Goal: Communication & Community: Share content

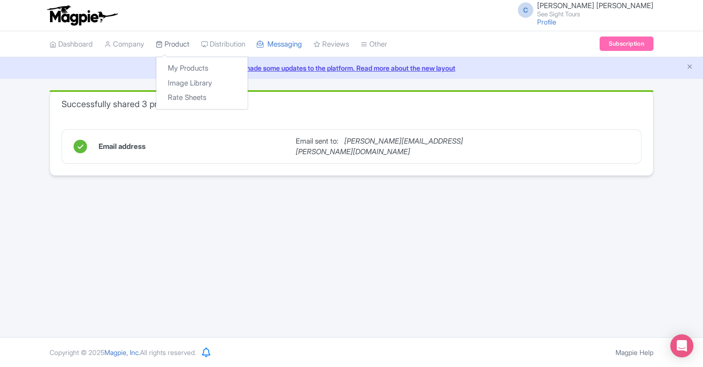
click at [184, 43] on link "Product" at bounding box center [173, 44] width 34 height 26
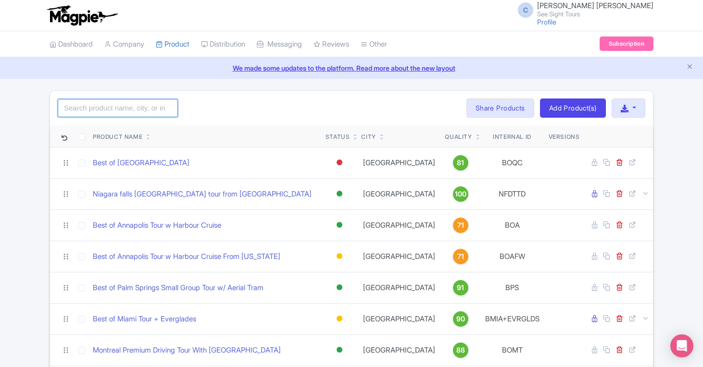
click at [87, 108] on input "search" at bounding box center [118, 108] width 120 height 18
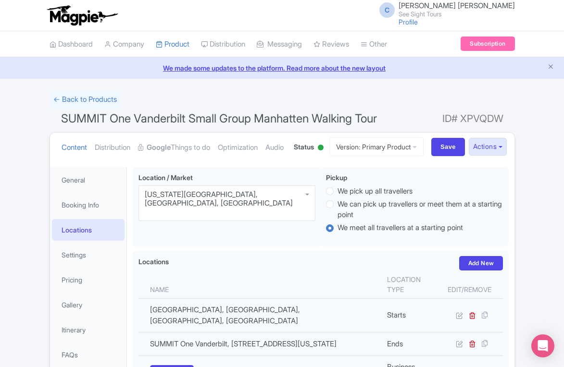
scroll to position [74, 0]
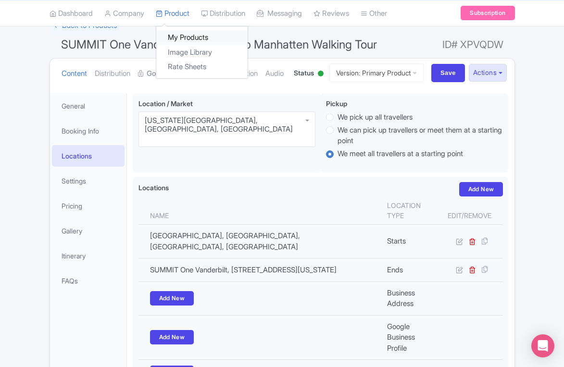
click at [187, 38] on link "My Products" at bounding box center [201, 37] width 91 height 15
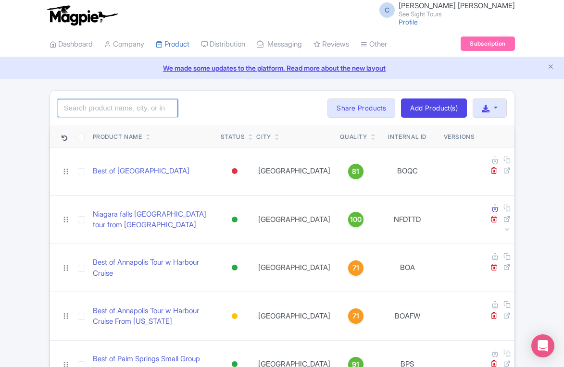
click at [108, 109] on input "search" at bounding box center [118, 108] width 120 height 18
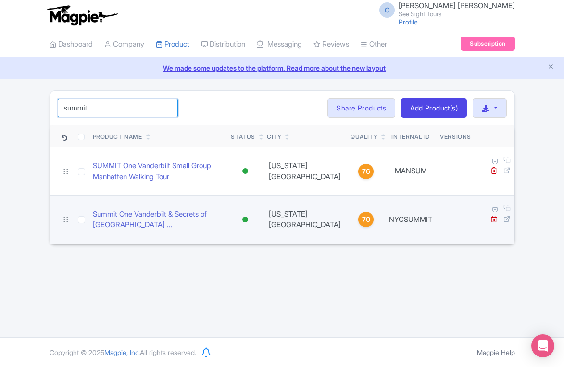
type input "summit"
click at [76, 205] on td at bounding box center [81, 220] width 15 height 48
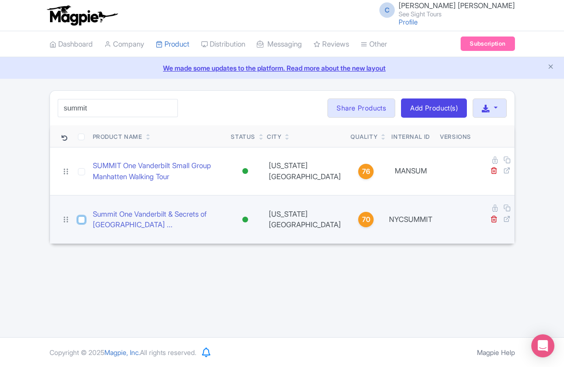
click at [81, 216] on input "checkbox" at bounding box center [81, 219] width 7 height 7
checkbox input "true"
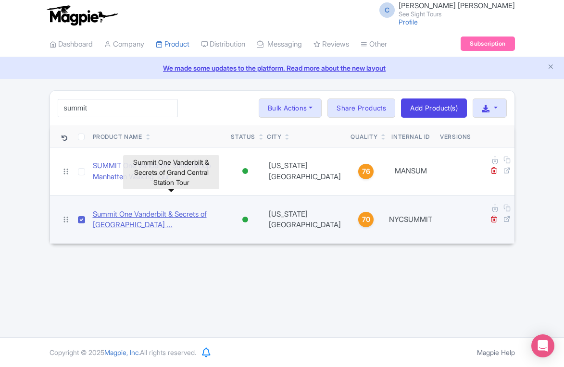
click at [217, 209] on link "Summit One Vanderbilt & Secrets of Grand Central Station ..." at bounding box center [158, 220] width 131 height 22
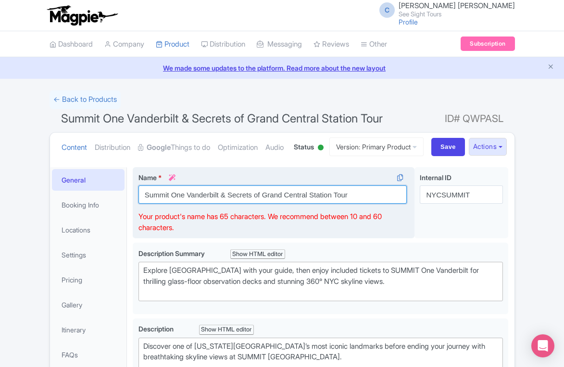
drag, startPoint x: 169, startPoint y: 232, endPoint x: 148, endPoint y: 234, distance: 20.8
click at [148, 204] on input "Summit One Vanderbilt & Secrets of Grand Central Station Tour" at bounding box center [272, 194] width 269 height 18
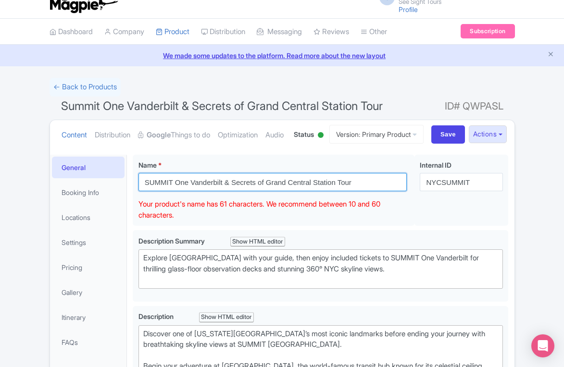
scroll to position [13, 0]
type input "SUMMIT One Vanderbilt & Secrets of Grand Central Station Tour"
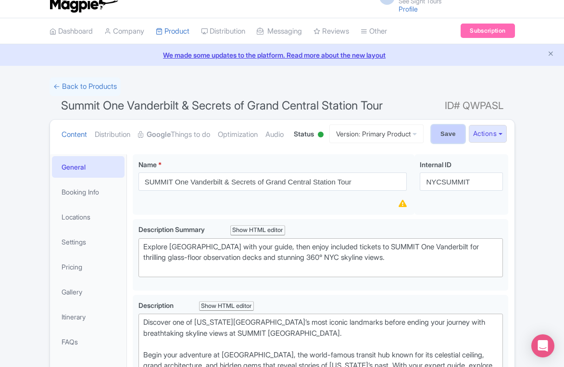
click at [443, 143] on input "Save" at bounding box center [448, 134] width 34 height 18
type input "Saving..."
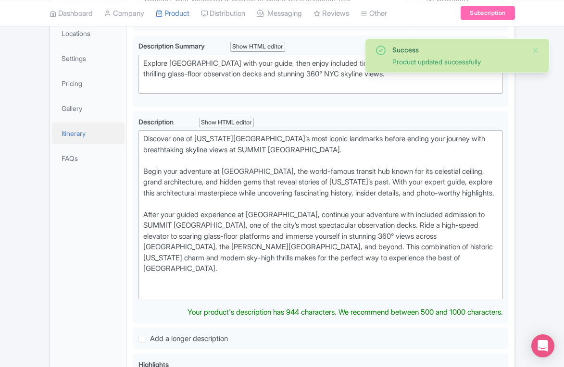
scroll to position [195, 0]
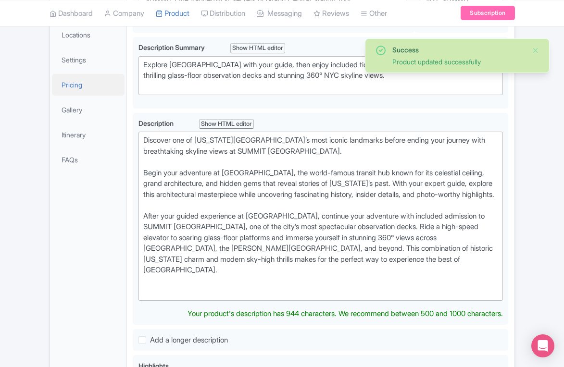
click at [84, 96] on link "Pricing" at bounding box center [88, 85] width 73 height 22
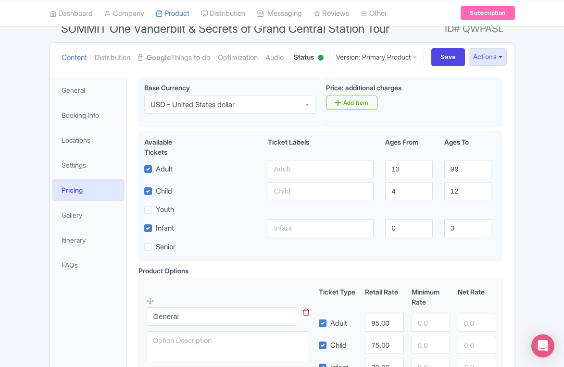
scroll to position [0, 0]
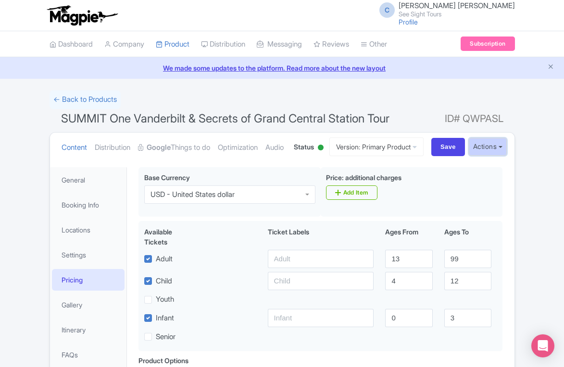
click at [489, 156] on button "Actions" at bounding box center [487, 147] width 38 height 18
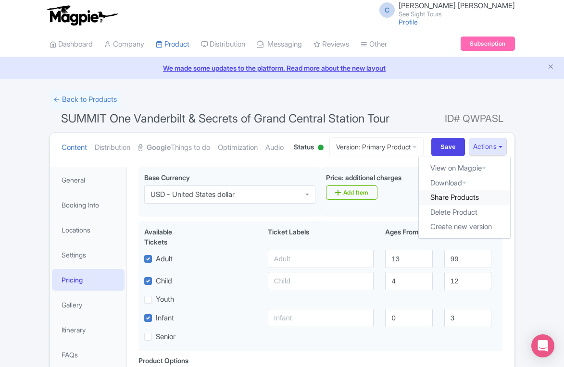
click at [460, 205] on link "Share Products" at bounding box center [464, 197] width 91 height 15
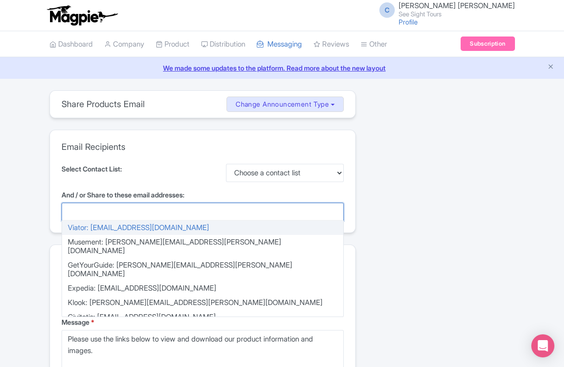
click at [99, 213] on div at bounding box center [203, 212] width 282 height 18
paste input "[EMAIL_ADDRESS][PERSON_NAME][DOMAIN_NAME]"
type input "[EMAIL_ADDRESS][PERSON_NAME][DOMAIN_NAME]"
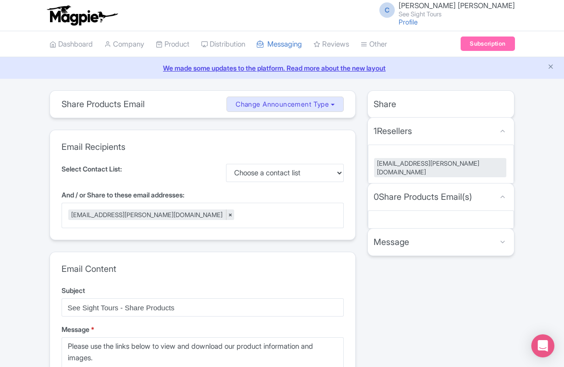
click at [165, 168] on div "Select Contact List: Choose a contact list" at bounding box center [203, 173] width 282 height 18
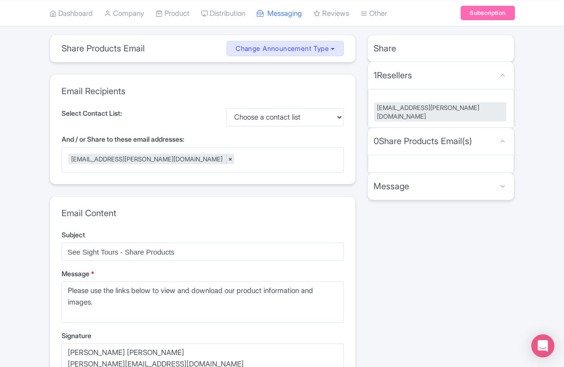
scroll to position [55, 0]
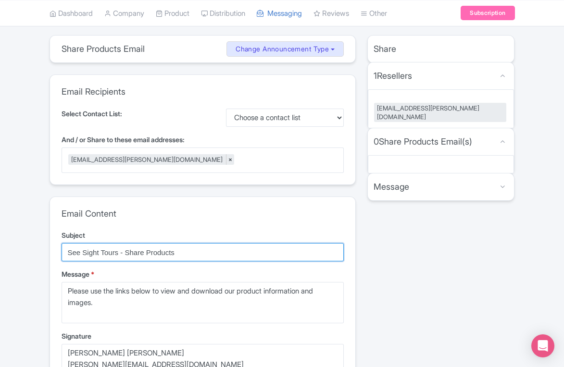
drag, startPoint x: 219, startPoint y: 253, endPoint x: 61, endPoint y: 251, distance: 158.1
click at [61, 251] on div "Email Content Subject See Sight Tours - Share Products Message * Please use the…" at bounding box center [202, 297] width 305 height 200
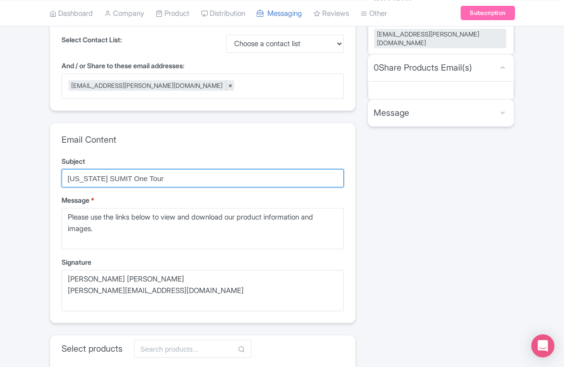
scroll to position [193, 0]
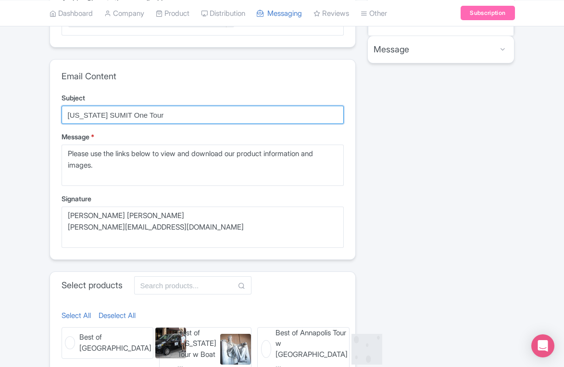
type input "New York SUMIT One Tour"
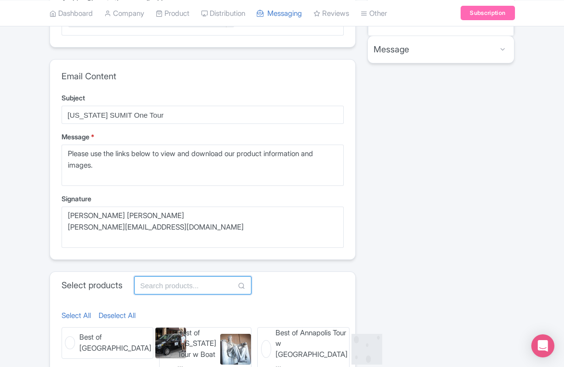
click at [161, 280] on input "text" at bounding box center [192, 285] width 117 height 18
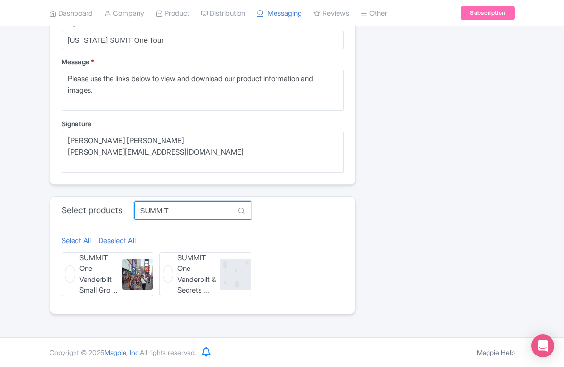
scroll to position [278, 0]
type input "SUMMIT"
click at [165, 270] on figure "SUMMIT One Vanderbilt & Secrets ... SUMMIT One Vanderbilt & Secrets of Grand Ce…" at bounding box center [205, 274] width 92 height 44
click at [165, 259] on input "SUMMIT One Vanderbilt & Secrets ... SUMMIT One Vanderbilt & Secrets of Grand Ce…" at bounding box center [162, 255] width 6 height 6
checkbox input "true"
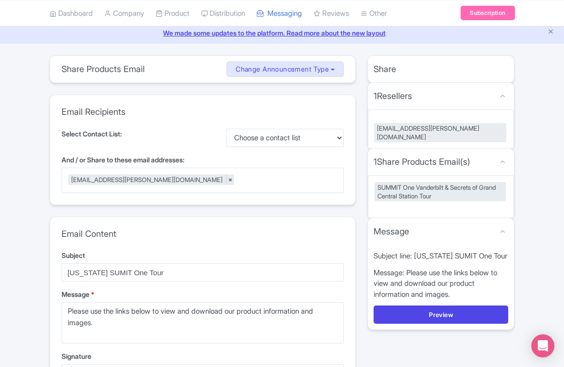
scroll to position [0, 0]
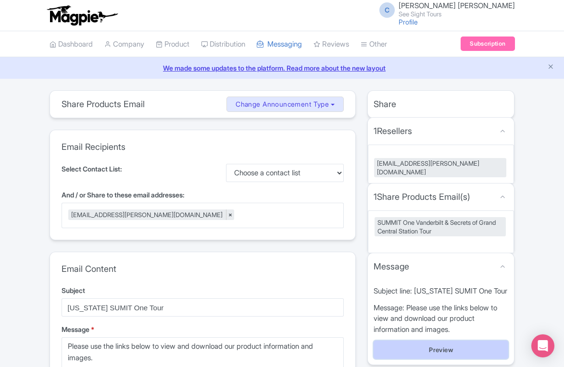
click at [444, 341] on button "Preview" at bounding box center [440, 350] width 135 height 18
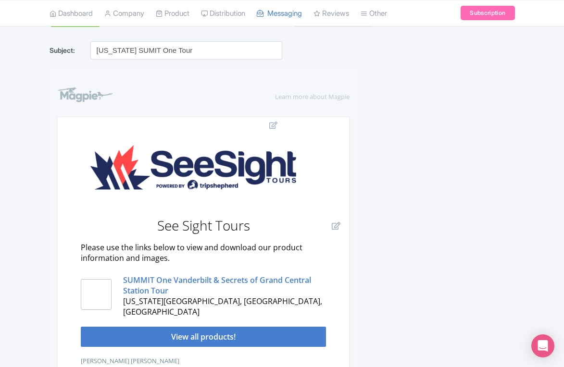
scroll to position [111, 0]
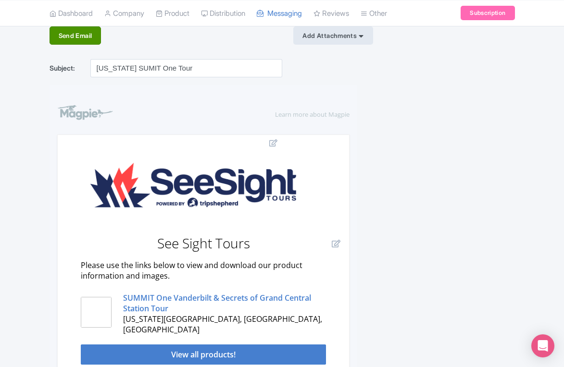
click at [76, 35] on div "Send Email" at bounding box center [75, 35] width 52 height 18
